Goal: Navigation & Orientation: Find specific page/section

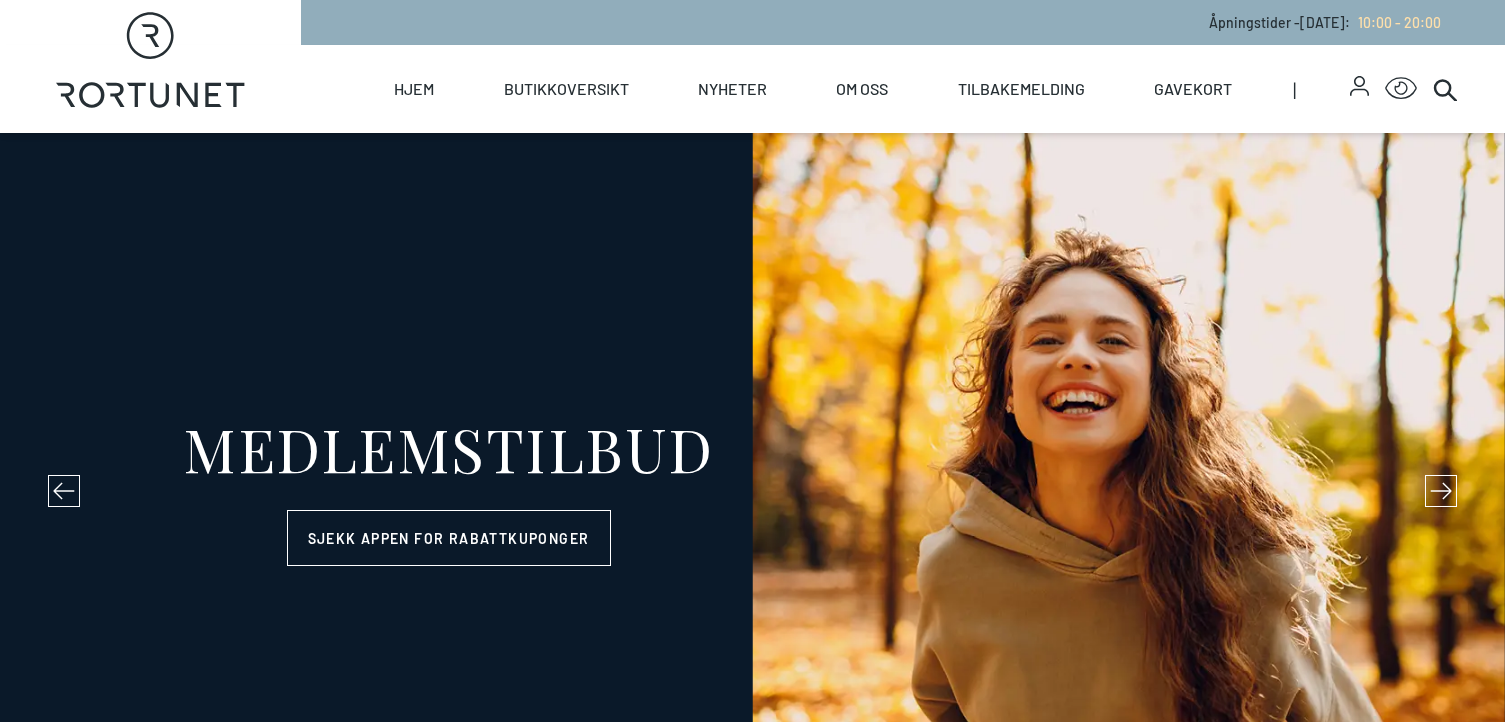
select select "NO"
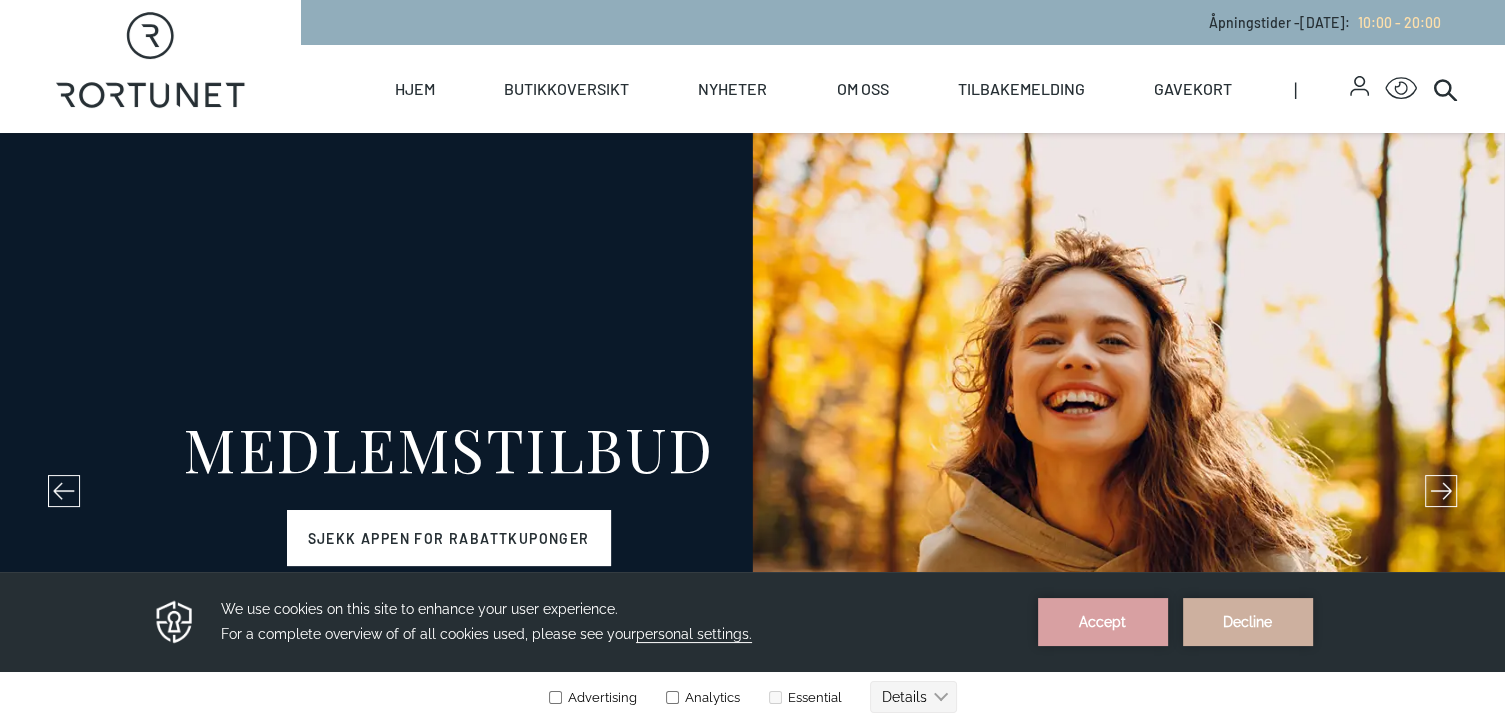
click at [464, 529] on link "Sjekk appen for rabattkuponger" at bounding box center [449, 538] width 324 height 56
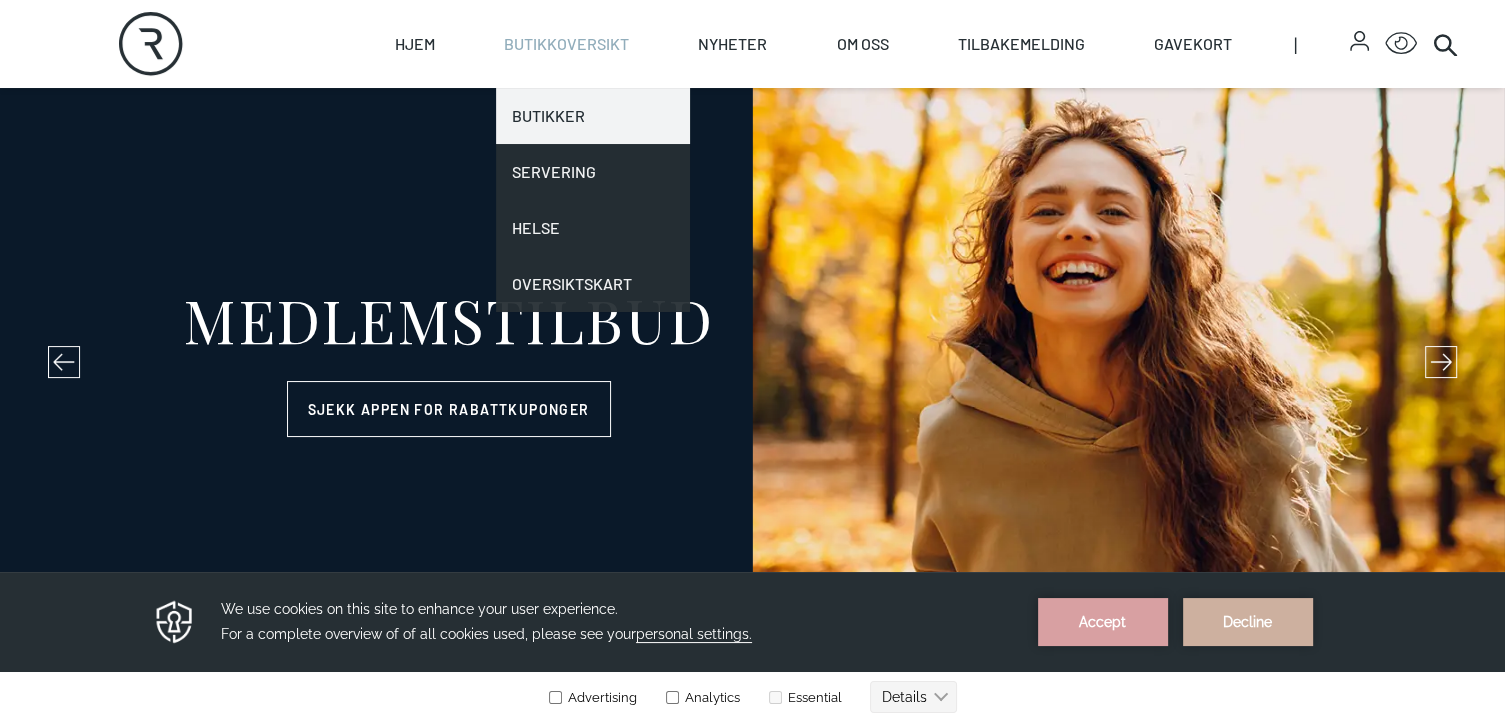
click at [554, 116] on link "Butikker" at bounding box center [593, 116] width 194 height 56
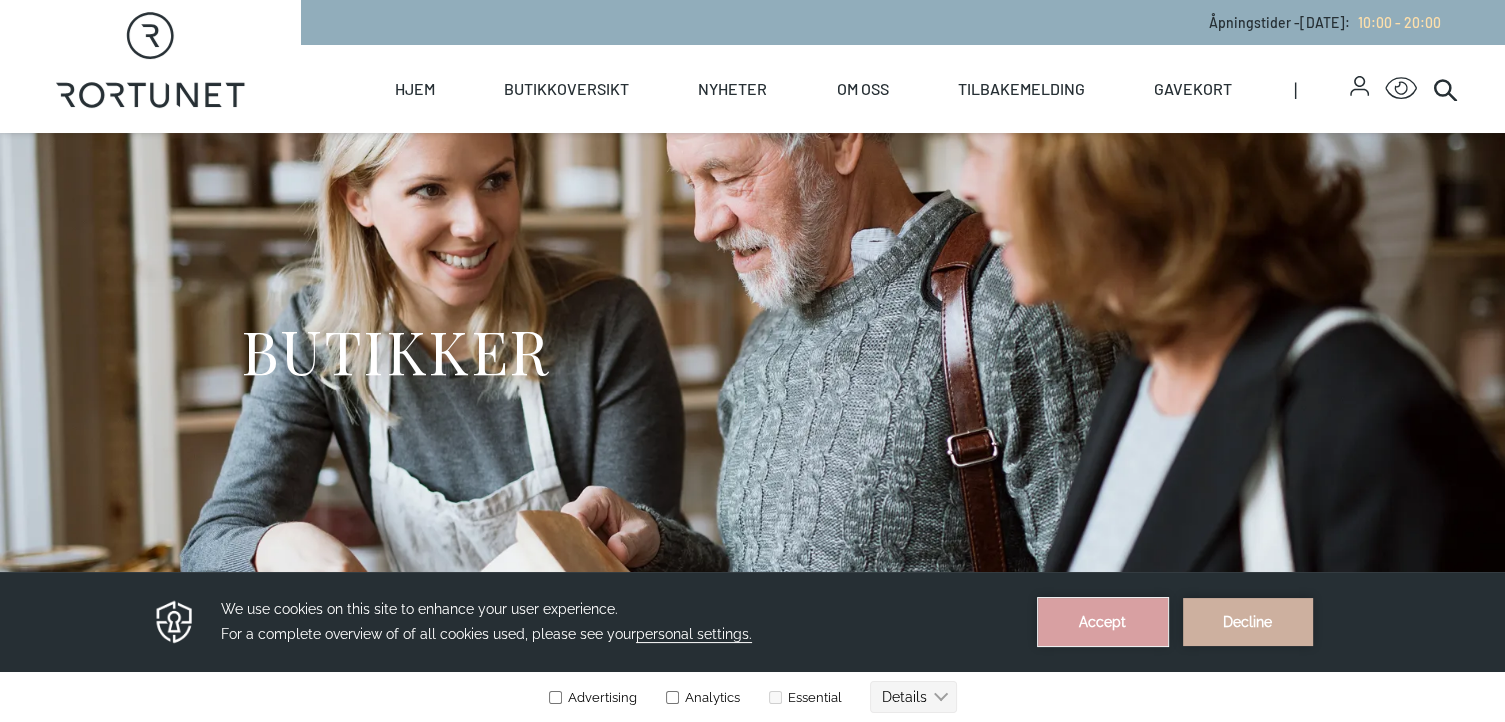
click at [1123, 615] on button "Accept" at bounding box center [1103, 622] width 130 height 48
